Goal: Task Accomplishment & Management: Use online tool/utility

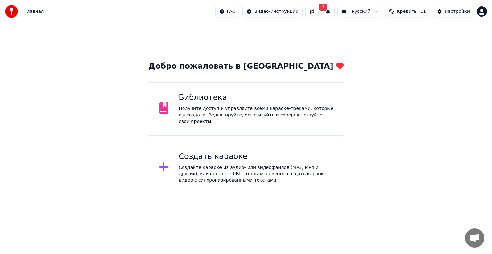
click at [278, 165] on div "Создайте караоке из аудио- или видеофайлов (MP3, MP4 и других), или вставьте UR…" at bounding box center [256, 174] width 155 height 19
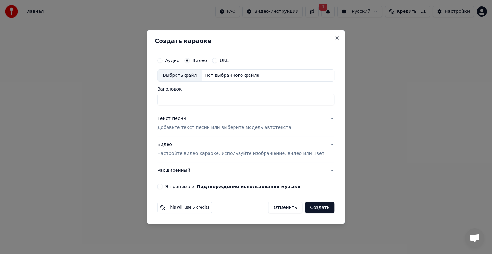
click at [322, 117] on button "Текст песни Добавьте текст песни или выберите модель автотекста" at bounding box center [245, 123] width 177 height 26
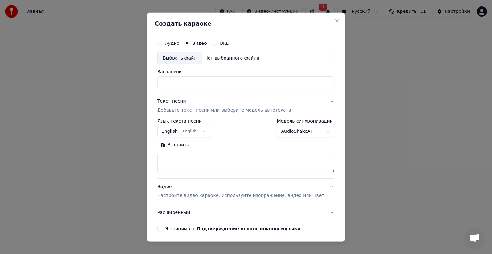
click at [207, 133] on button "English English" at bounding box center [184, 132] width 54 height 12
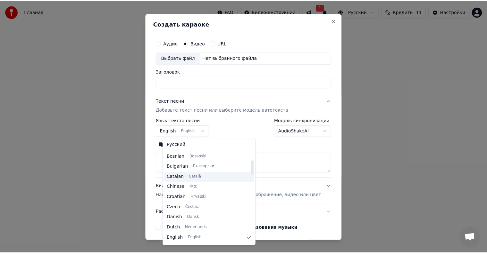
scroll to position [32, 0]
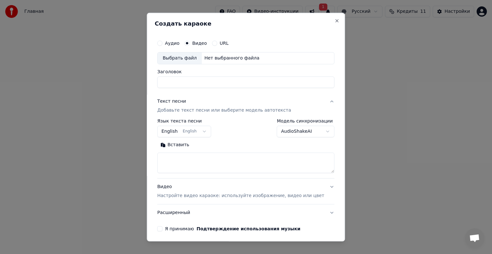
click at [276, 160] on body "Главная FAQ Видео-инструкции 1 Русский Кредиты 11 Настройки Добро пожаловать в …" at bounding box center [246, 97] width 492 height 195
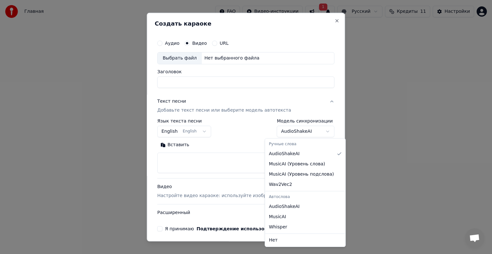
click at [320, 131] on body "Главная FAQ Видео-инструкции 1 Русский Кредиты 11 Настройки Добро пожаловать в …" at bounding box center [246, 97] width 492 height 195
click at [241, 164] on body "Главная FAQ Видео-инструкции 1 Русский Кредиты 11 Настройки Добро пожаловать в …" at bounding box center [246, 97] width 492 height 195
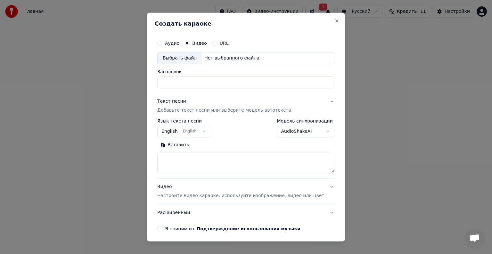
click at [321, 186] on button "Видео Настройте видео караоке: используйте изображение, видео или цвет" at bounding box center [245, 192] width 177 height 26
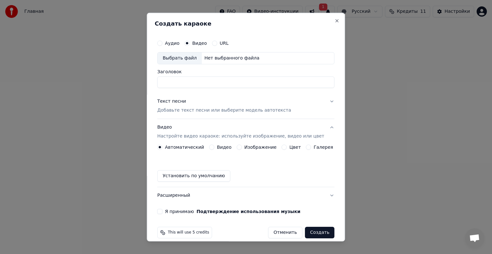
click at [212, 146] on button "Видео" at bounding box center [211, 147] width 5 height 5
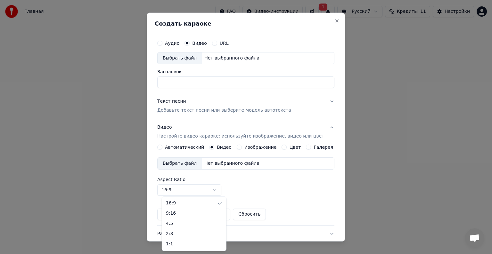
click at [221, 190] on body "Главная FAQ Видео-инструкции 1 Русский Кредиты 11 Настройки Добро пожаловать в …" at bounding box center [246, 97] width 492 height 195
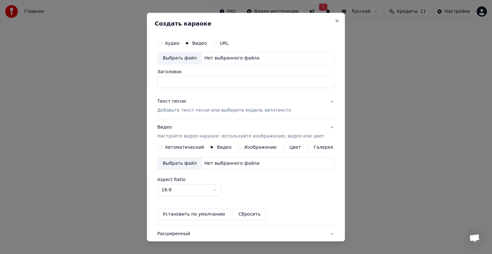
click at [221, 190] on body "Главная FAQ Видео-инструкции 1 Русский Кредиты 11 Настройки Добро пожаловать в …" at bounding box center [246, 97] width 492 height 195
click at [168, 145] on div "Автоматический" at bounding box center [180, 147] width 47 height 5
click at [162, 147] on button "Автоматический" at bounding box center [159, 147] width 5 height 5
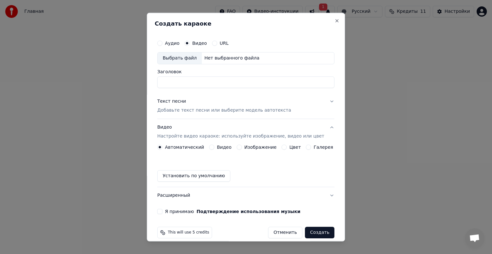
click at [215, 178] on button "Установить по умолчанию" at bounding box center [193, 176] width 73 height 12
click at [279, 234] on button "Отменить" at bounding box center [285, 233] width 34 height 12
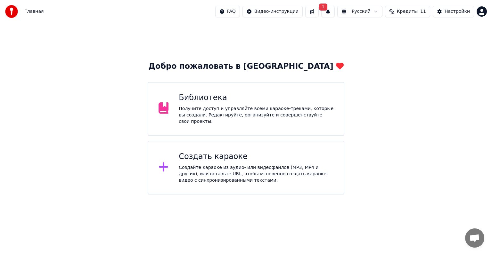
click at [319, 13] on button at bounding box center [311, 12] width 13 height 12
click at [335, 13] on button "1" at bounding box center [327, 12] width 13 height 12
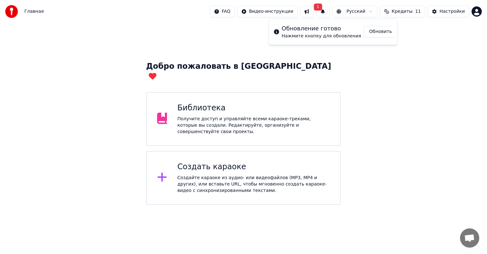
click at [372, 34] on button "Обновить" at bounding box center [381, 32] width 34 height 12
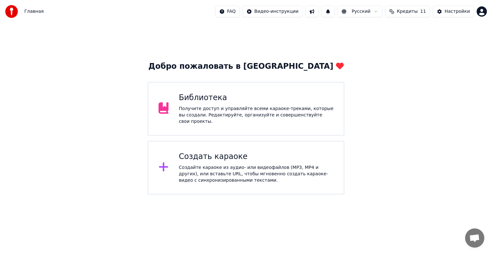
click at [291, 94] on div "Библиотека Получите доступ и управляйте всеми караоке-треками, которые вы созда…" at bounding box center [246, 109] width 197 height 54
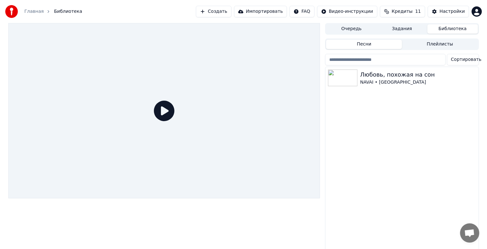
click at [229, 13] on button "Создать" at bounding box center [213, 12] width 35 height 12
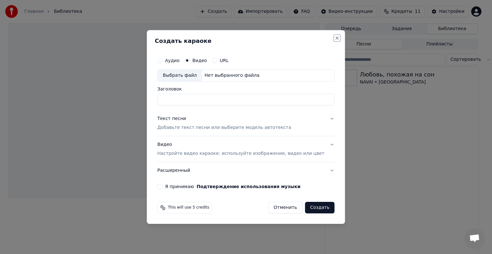
click at [335, 38] on button "Close" at bounding box center [337, 38] width 5 height 5
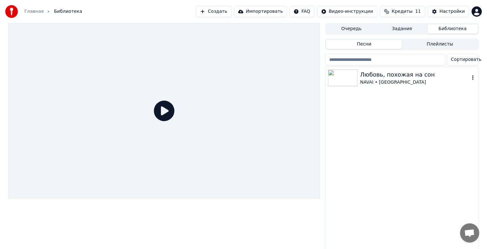
click at [349, 79] on img at bounding box center [342, 78] width 29 height 17
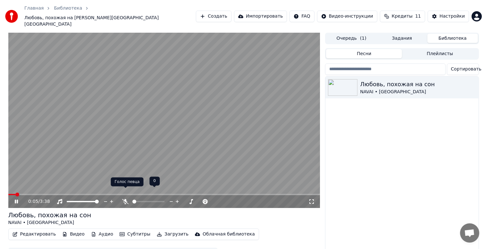
click at [126, 199] on icon at bounding box center [125, 201] width 6 height 5
click at [76, 194] on span at bounding box center [164, 194] width 312 height 1
click at [124, 199] on icon at bounding box center [126, 201] width 4 height 5
click at [125, 199] on icon at bounding box center [125, 201] width 6 height 5
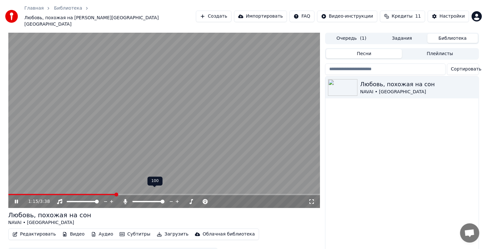
click at [148, 198] on div at bounding box center [154, 201] width 52 height 6
click at [140, 201] on span at bounding box center [136, 201] width 8 height 1
click at [132, 200] on span at bounding box center [134, 202] width 4 height 4
click at [125, 199] on icon at bounding box center [125, 201] width 6 height 5
click at [125, 199] on icon at bounding box center [126, 201] width 4 height 5
